Goal: Go to known website: Access a specific website the user already knows

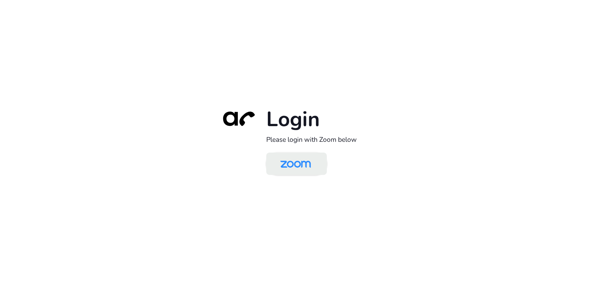
click at [296, 164] on img at bounding box center [296, 164] width 44 height 21
